Goal: Navigation & Orientation: Find specific page/section

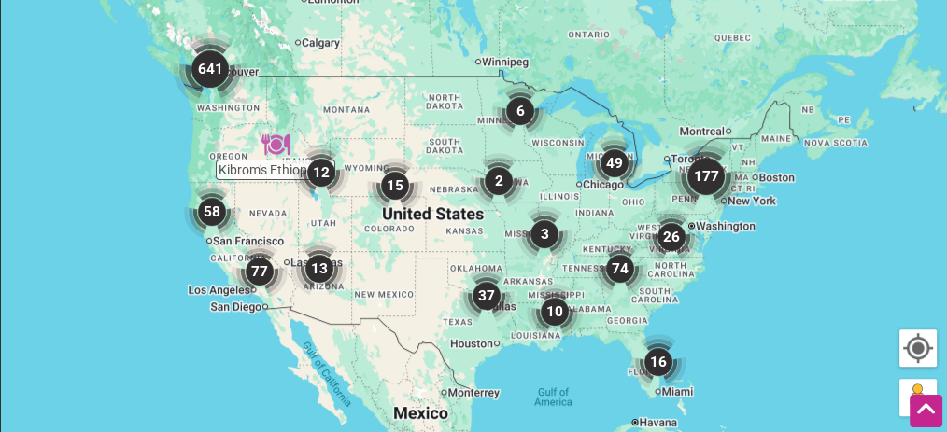
scroll to position [645, 0]
click at [214, 73] on img "641" at bounding box center [210, 70] width 90 height 90
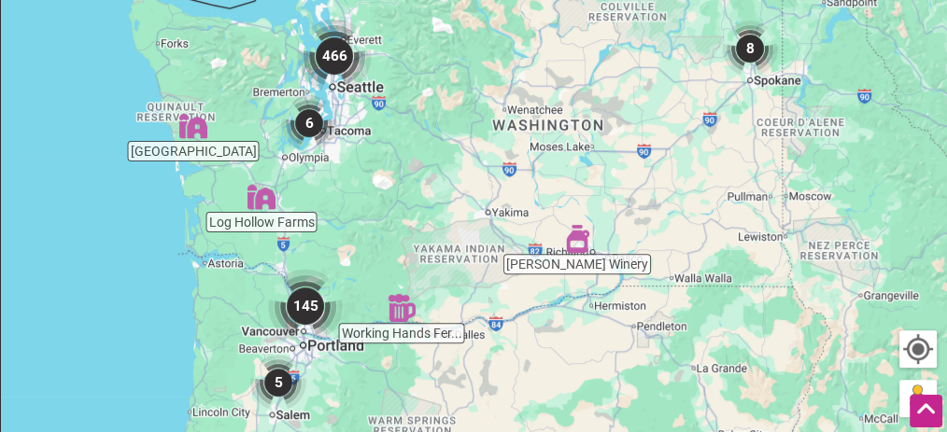
click at [342, 49] on img "466" at bounding box center [334, 56] width 90 height 90
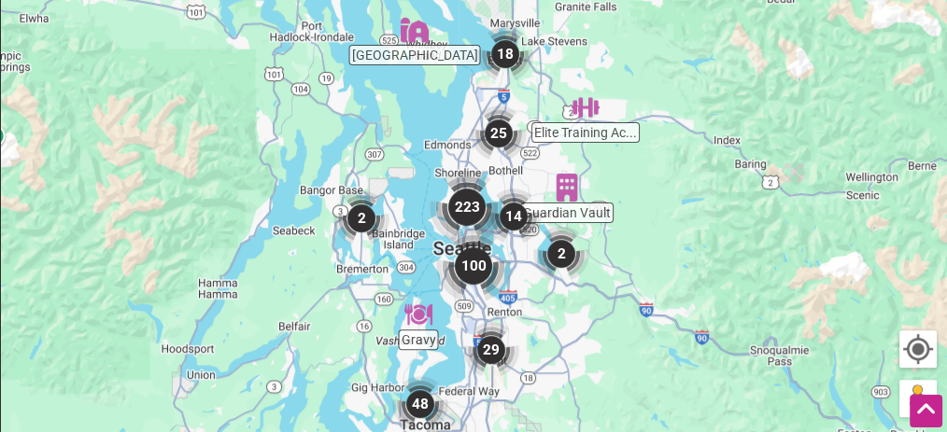
click at [470, 213] on img "223" at bounding box center [467, 207] width 90 height 90
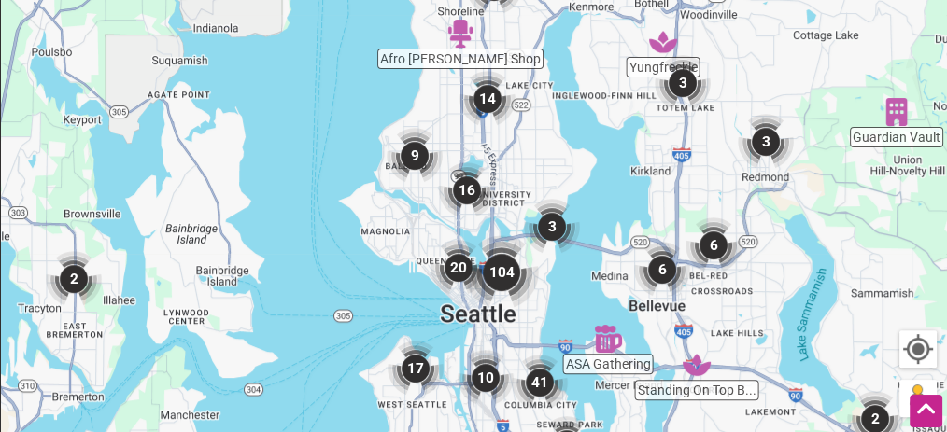
click at [413, 161] on img "9" at bounding box center [414, 155] width 71 height 71
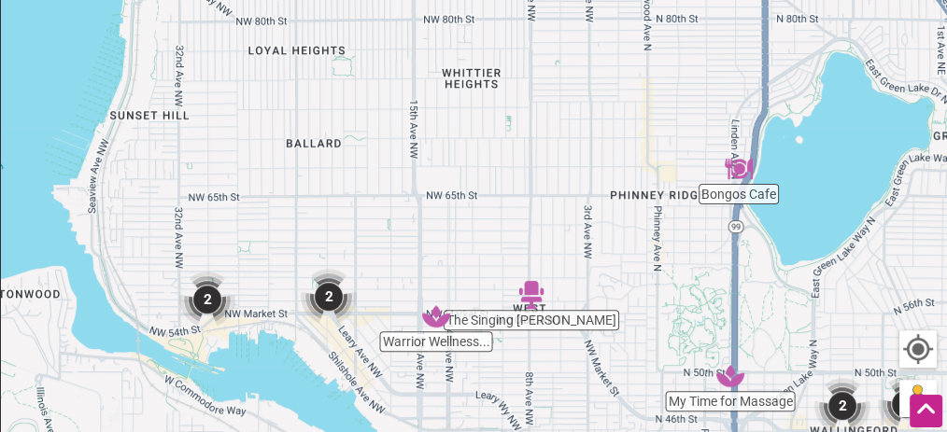
click at [209, 297] on img "2" at bounding box center [207, 299] width 71 height 71
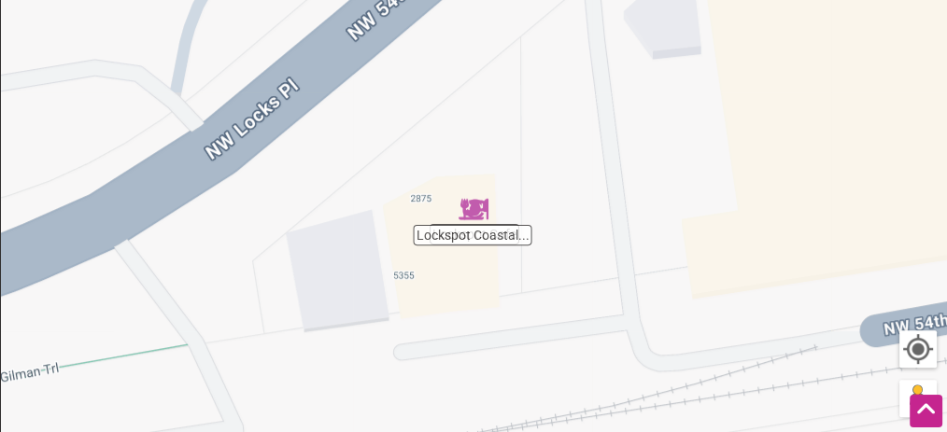
click at [402, 50] on div "To navigate, press the arrow keys." at bounding box center [473, 225] width 945 height 726
click at [920, 405] on icon at bounding box center [926, 409] width 21 height 23
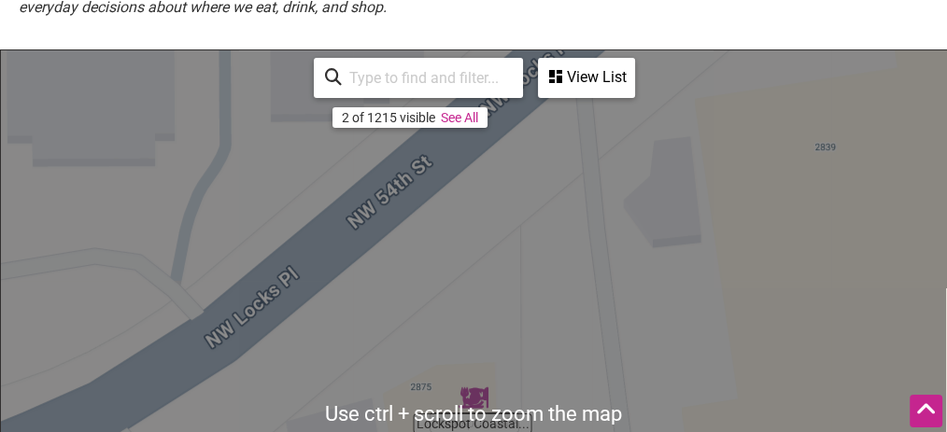
scroll to position [438, 0]
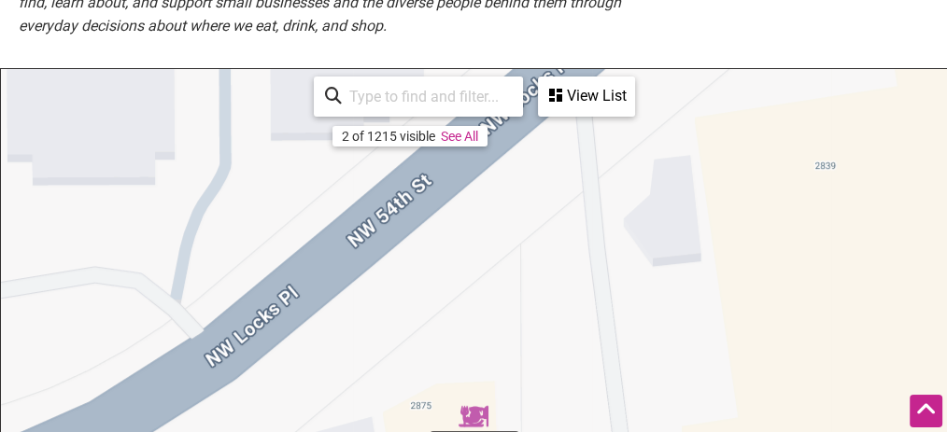
click at [456, 135] on link "See All" at bounding box center [459, 136] width 37 height 15
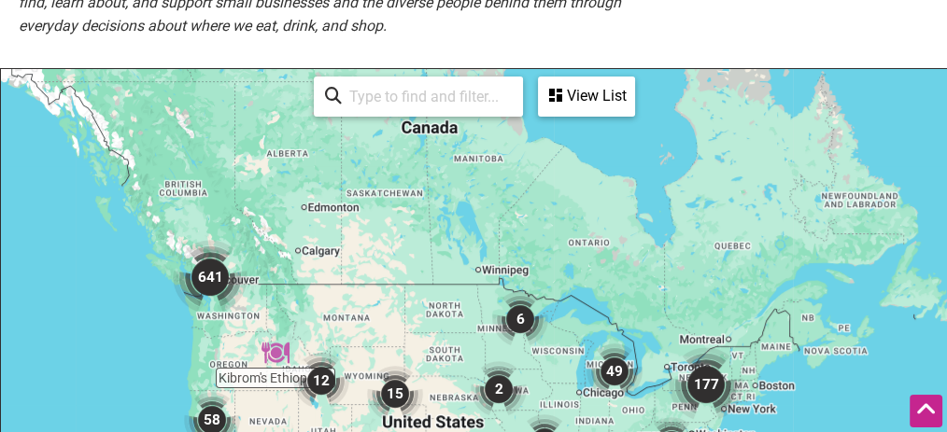
click at [217, 275] on img "641" at bounding box center [210, 277] width 90 height 90
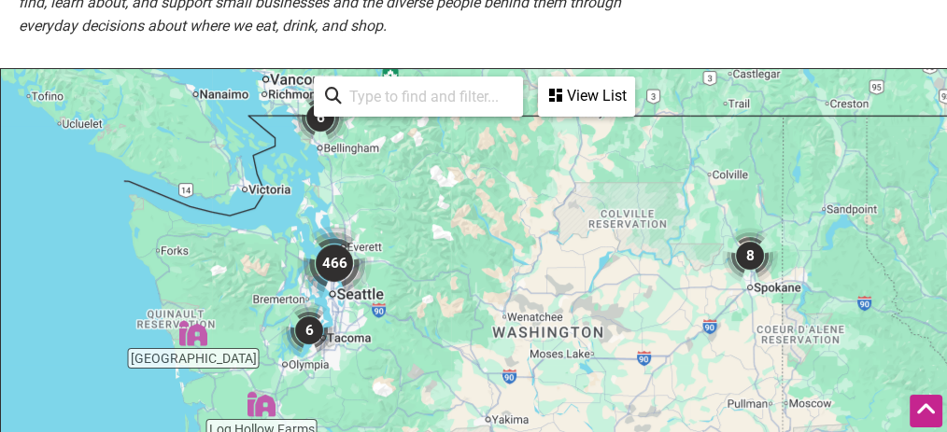
click at [344, 266] on img "466" at bounding box center [334, 263] width 90 height 90
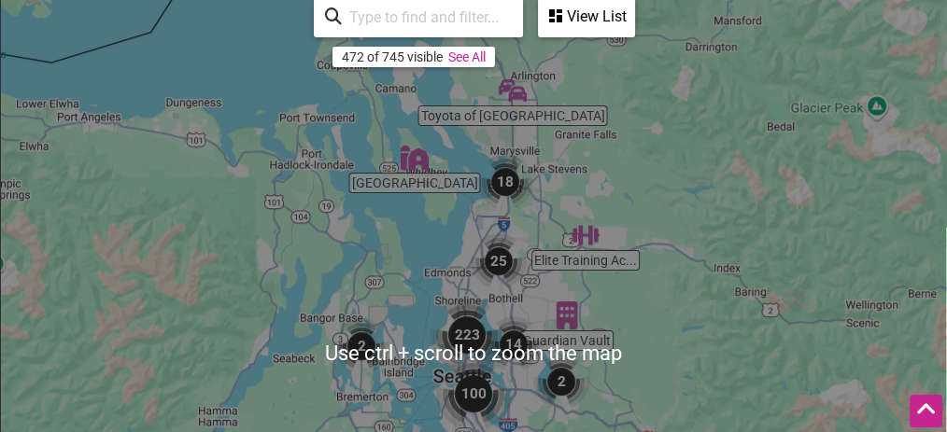
scroll to position [517, 0]
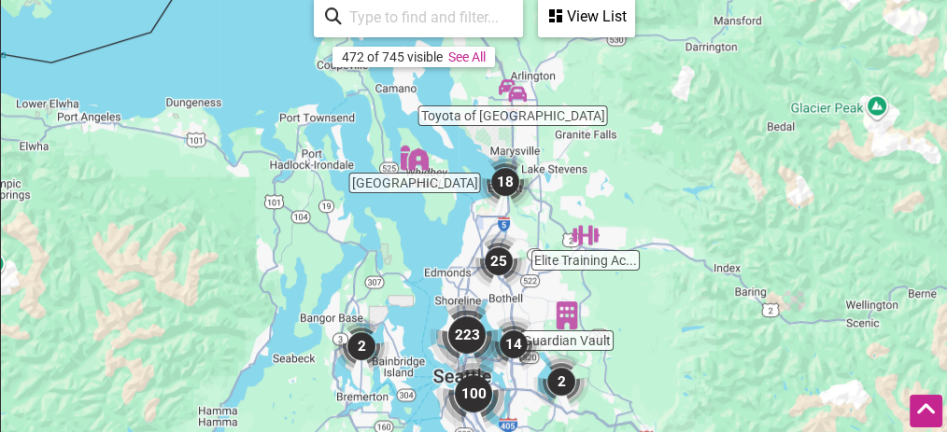
click at [464, 336] on img "223" at bounding box center [467, 335] width 90 height 90
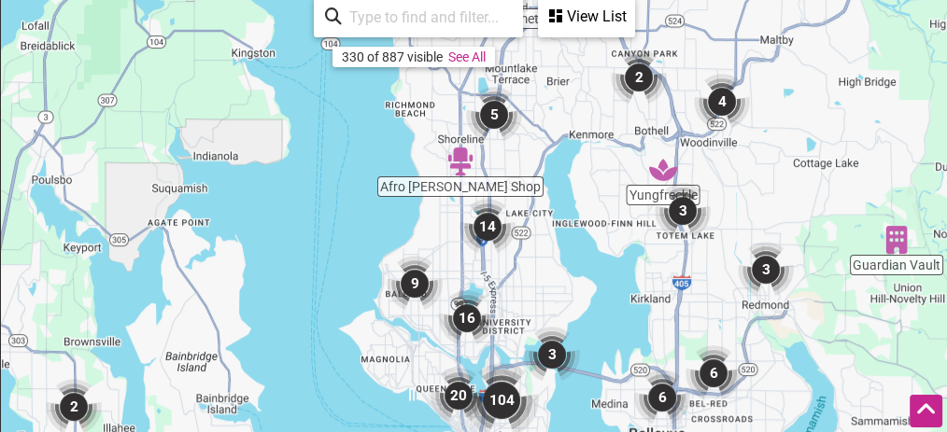
click at [413, 279] on img "9" at bounding box center [414, 283] width 71 height 71
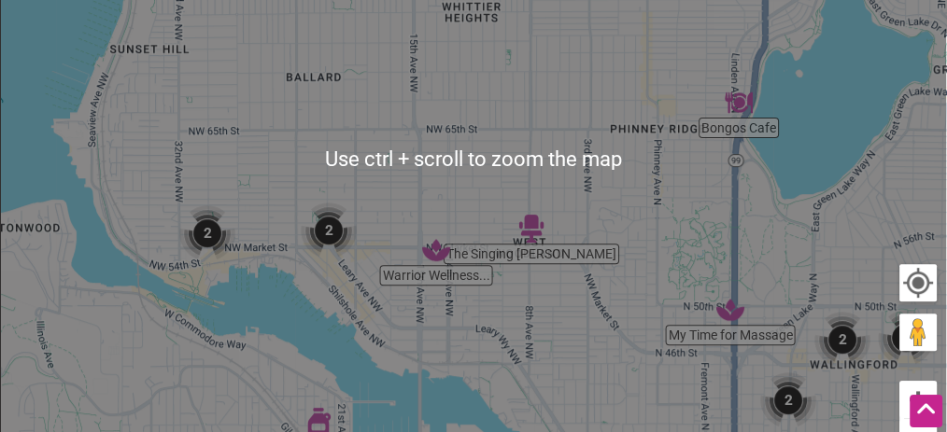
scroll to position [711, 0]
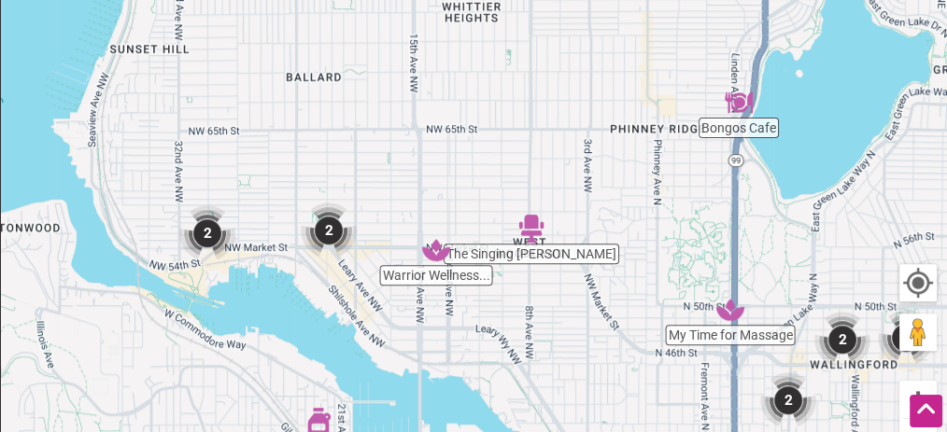
click at [218, 238] on img "2" at bounding box center [207, 233] width 71 height 71
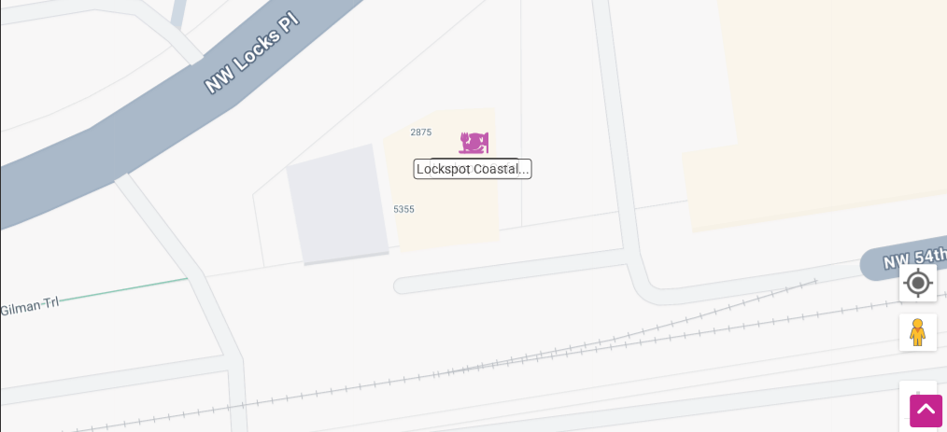
click at [917, 287] on div at bounding box center [918, 283] width 34 height 34
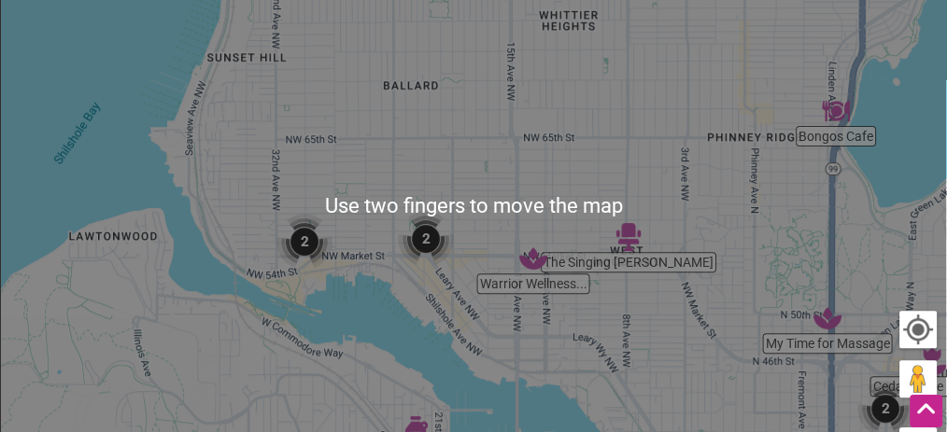
scroll to position [661, 0]
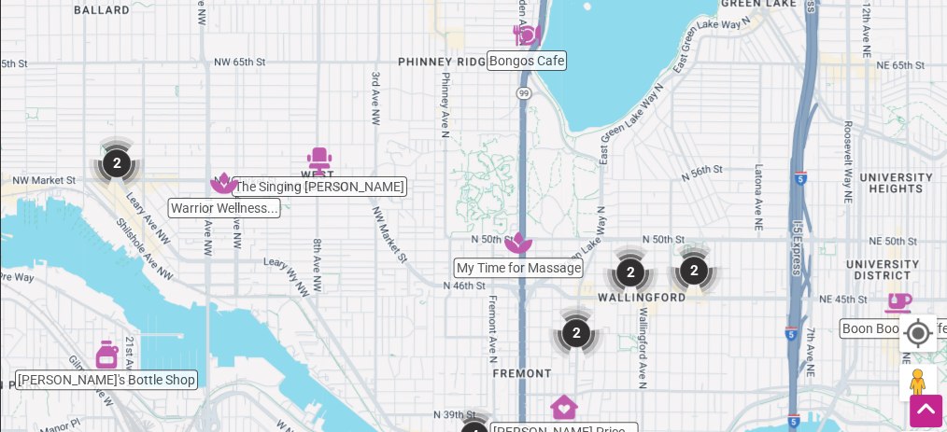
click at [748, 332] on div "To navigate, press the arrow keys." at bounding box center [473, 209] width 945 height 726
